Goal: Task Accomplishment & Management: Manage account settings

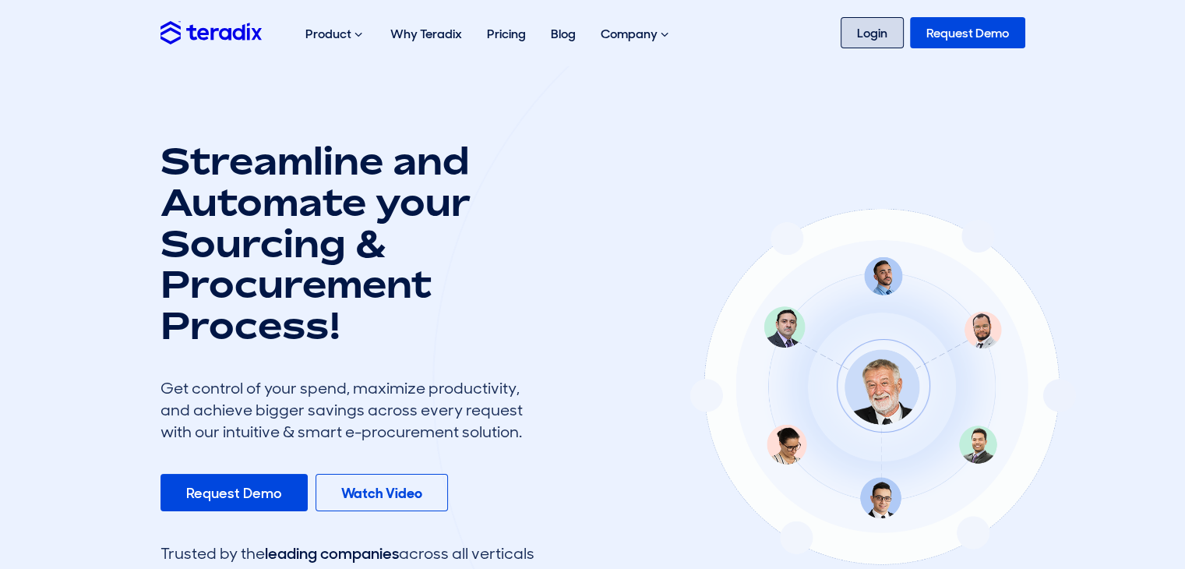
click at [875, 30] on link "Login" at bounding box center [872, 32] width 63 height 31
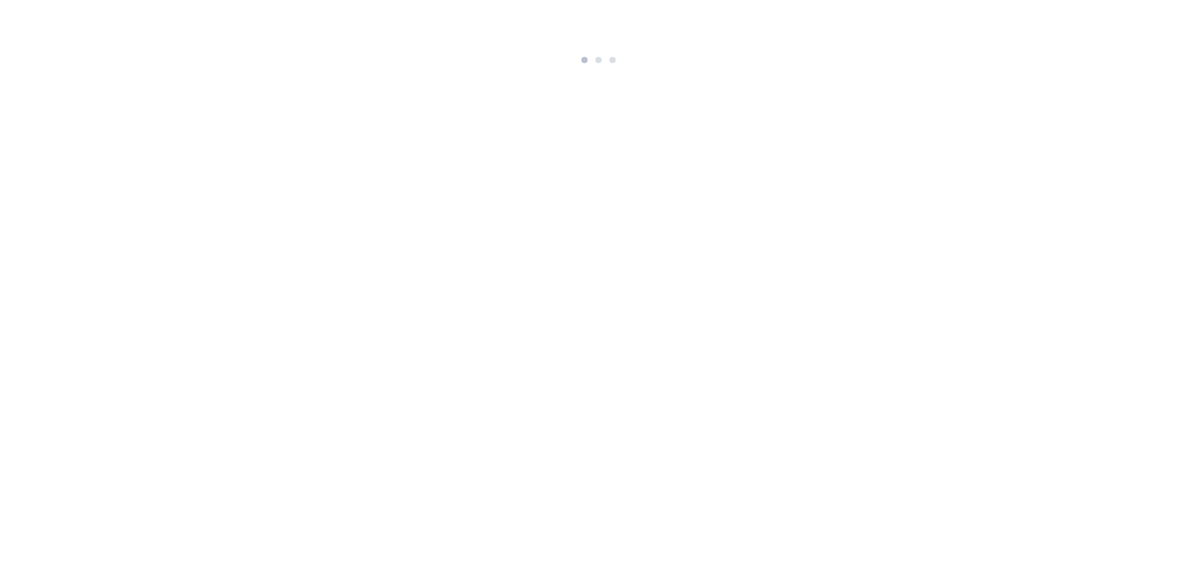
drag, startPoint x: 817, startPoint y: 51, endPoint x: 805, endPoint y: 54, distance: 12.8
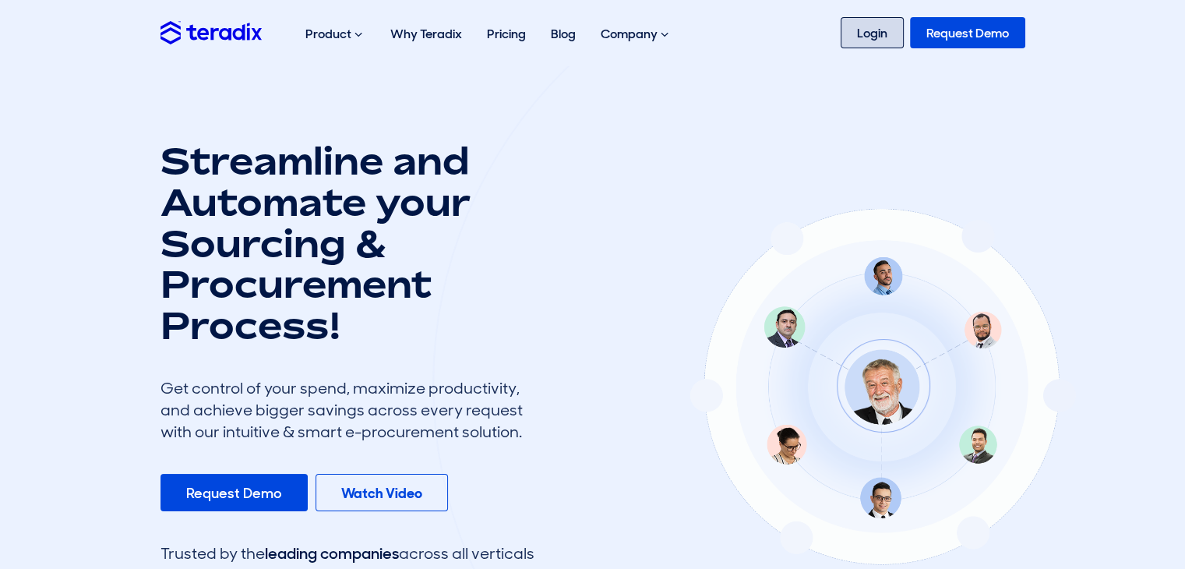
click at [866, 41] on link "Login" at bounding box center [872, 32] width 63 height 31
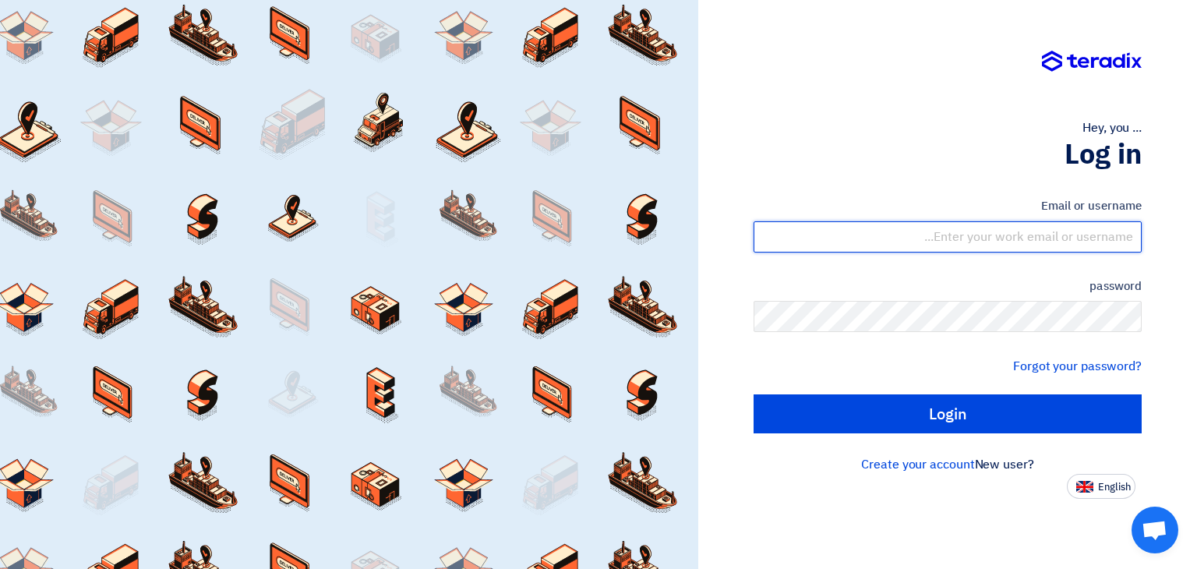
click at [1028, 224] on input "text" at bounding box center [947, 236] width 388 height 31
click at [1045, 244] on input "purchasing.me@akmokahalco.com" at bounding box center [947, 236] width 388 height 31
type input "purchasing.me@almokahalco.com"
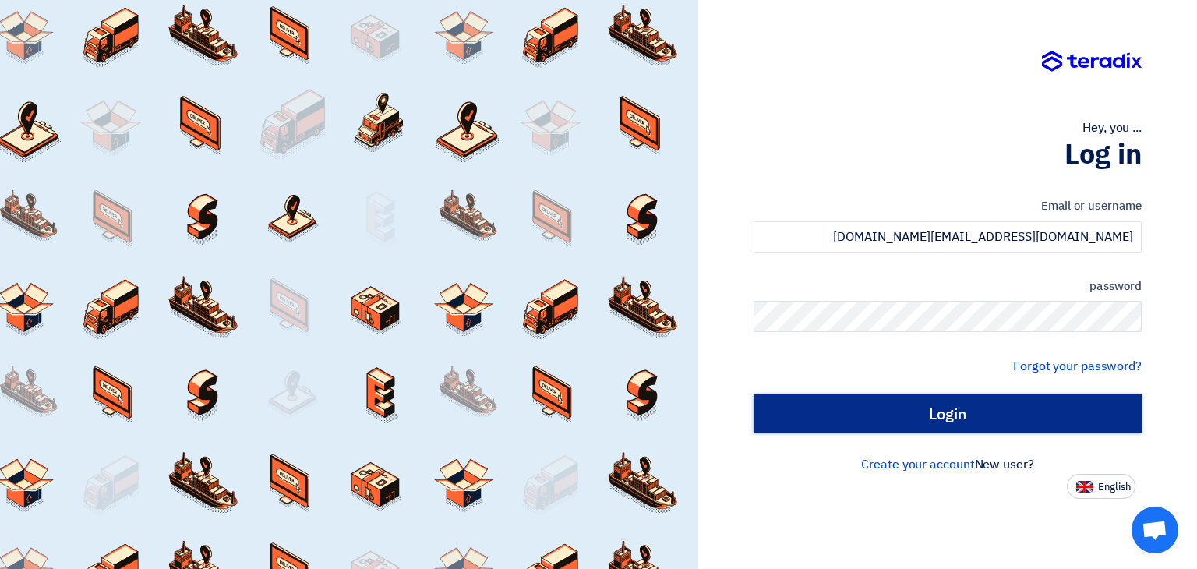
click at [1118, 425] on input "Login" at bounding box center [947, 413] width 388 height 39
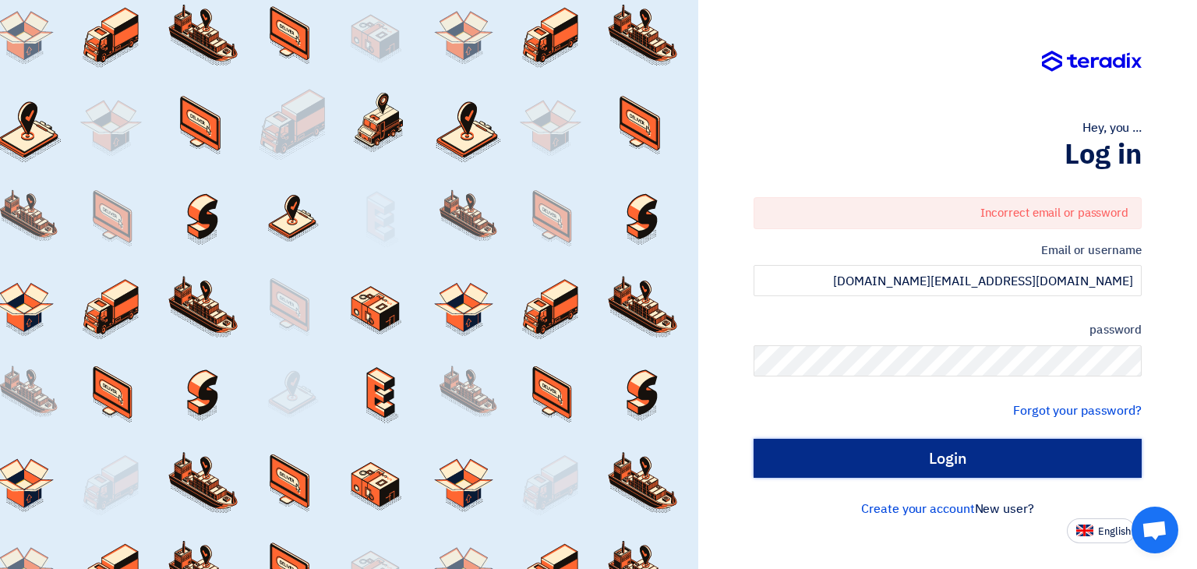
click at [1063, 443] on input "Login" at bounding box center [947, 458] width 388 height 39
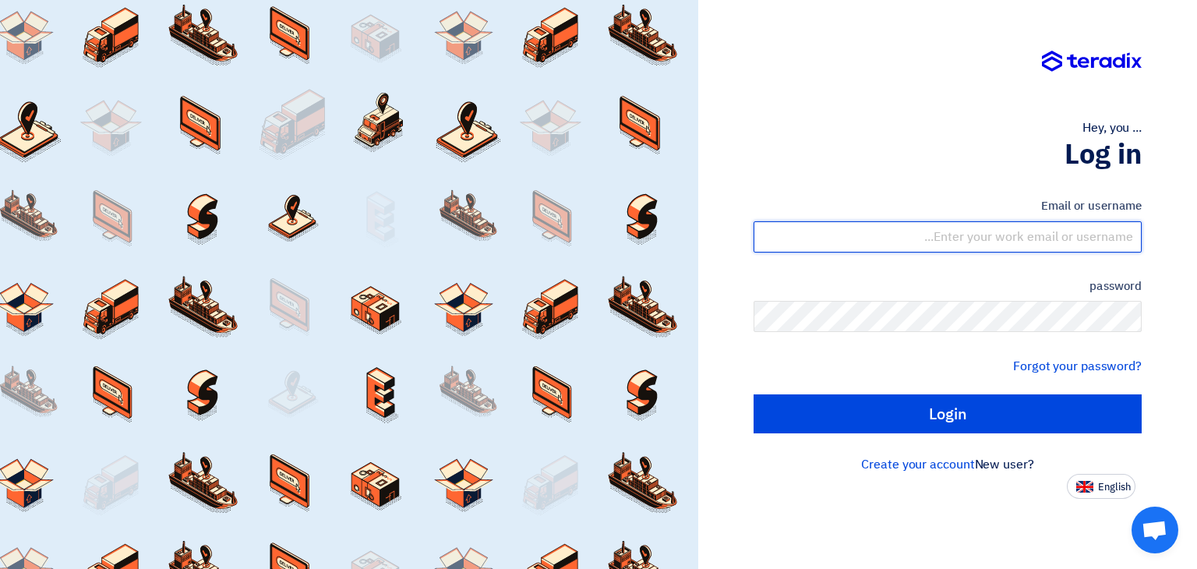
click at [1097, 237] on input "text" at bounding box center [947, 236] width 388 height 31
type input "[DOMAIN_NAME][EMAIL_ADDRESS][DOMAIN_NAME]"
